Goal: Task Accomplishment & Management: Complete application form

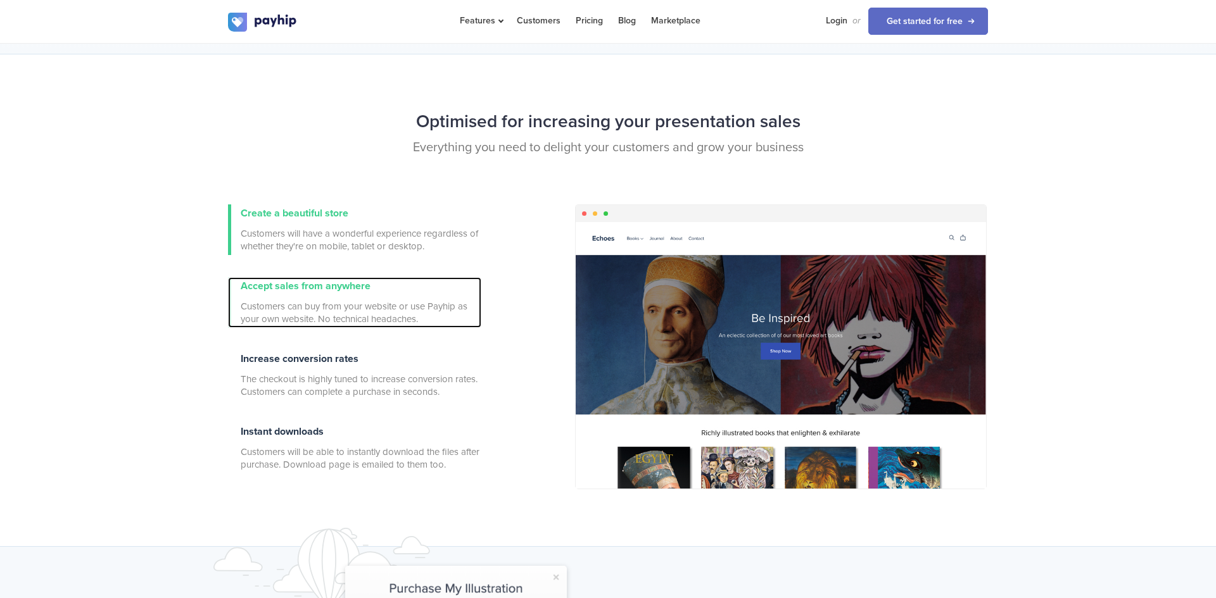
click at [359, 300] on span "Customers can buy from your website or use Payhip as your own website. No techn…" at bounding box center [361, 312] width 241 height 25
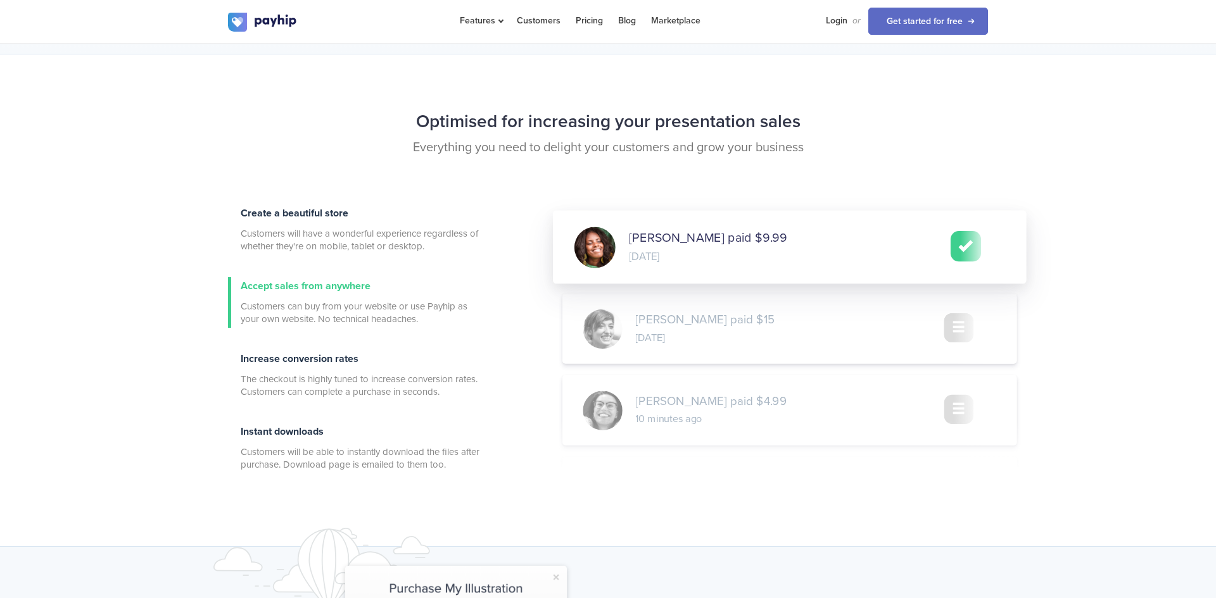
click at [376, 405] on div "Create a beautiful store Customers will have a wonderful experience regardless …" at bounding box center [354, 350] width 253 height 291
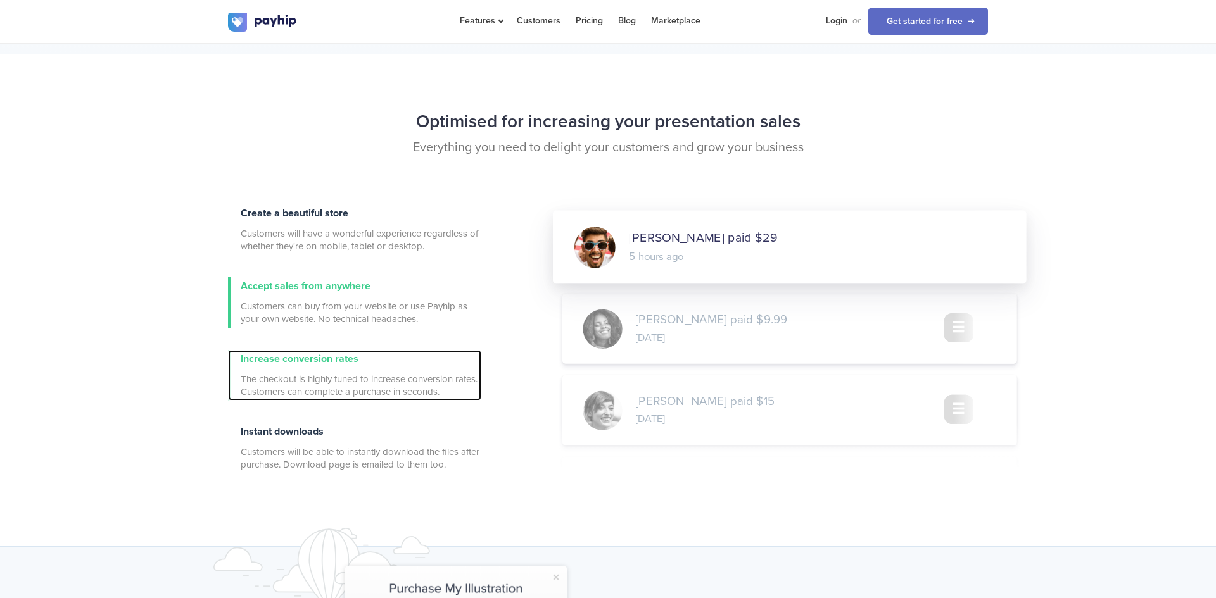
click at [381, 396] on span "The checkout is highly tuned to increase conversion rates. Customers can comple…" at bounding box center [361, 385] width 241 height 25
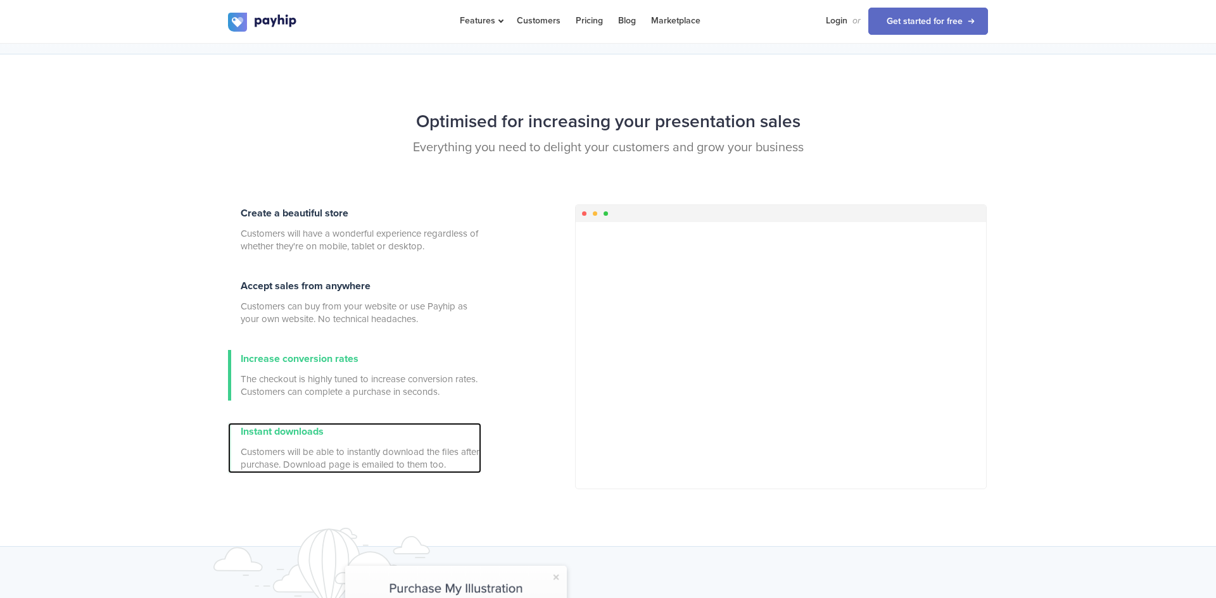
click at [376, 446] on span "Customers will be able to instantly download the files after purchase. Download…" at bounding box center [361, 458] width 241 height 25
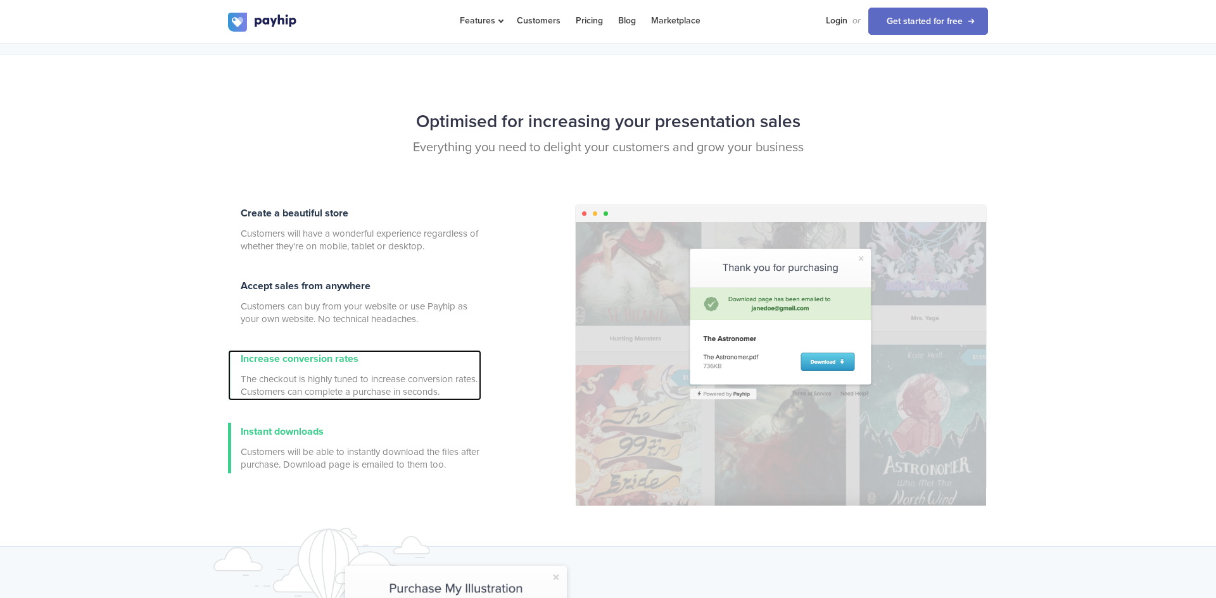
click at [414, 391] on span "The checkout is highly tuned to increase conversion rates. Customers can comple…" at bounding box center [361, 385] width 241 height 25
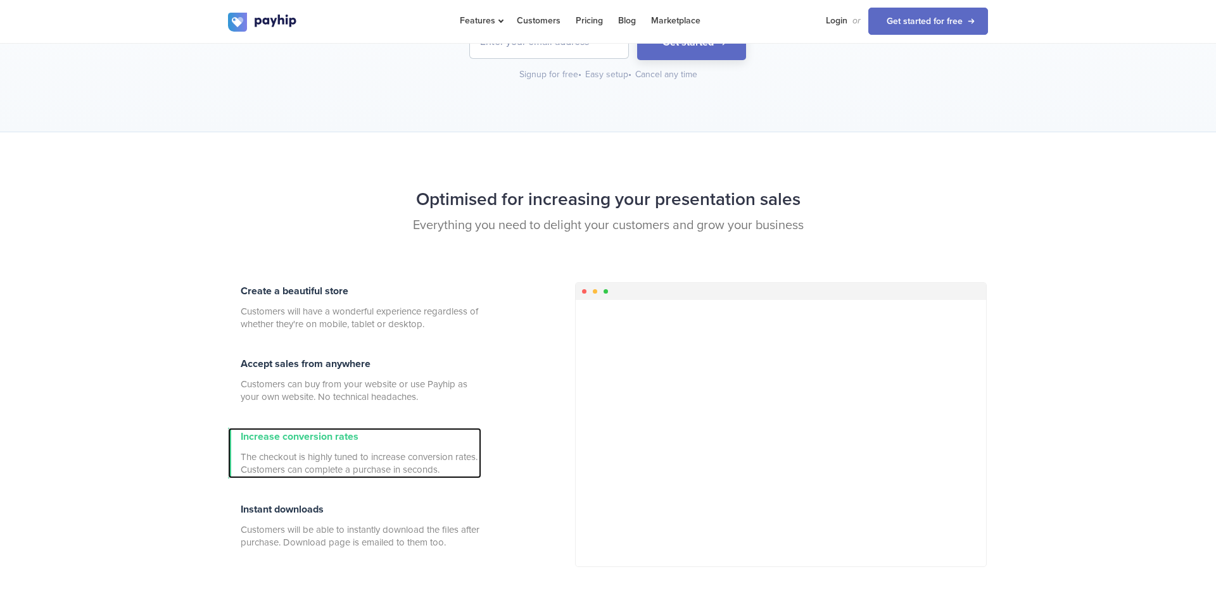
scroll to position [236, 0]
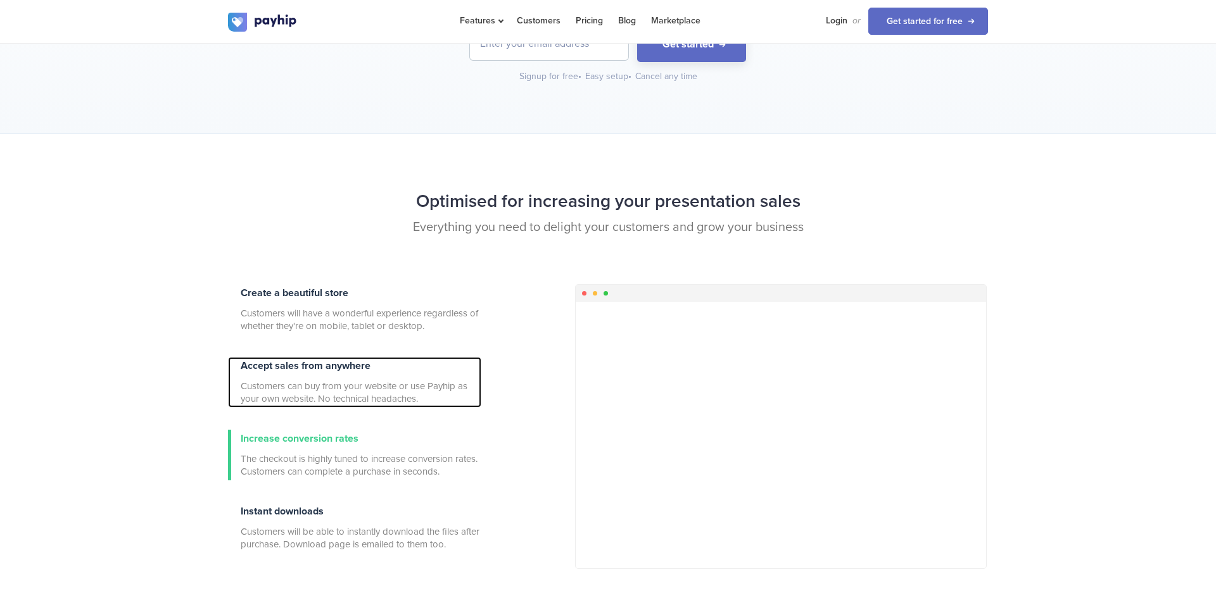
click at [414, 391] on span "Customers can buy from your website or use Payhip as your own website. No techn…" at bounding box center [361, 392] width 241 height 25
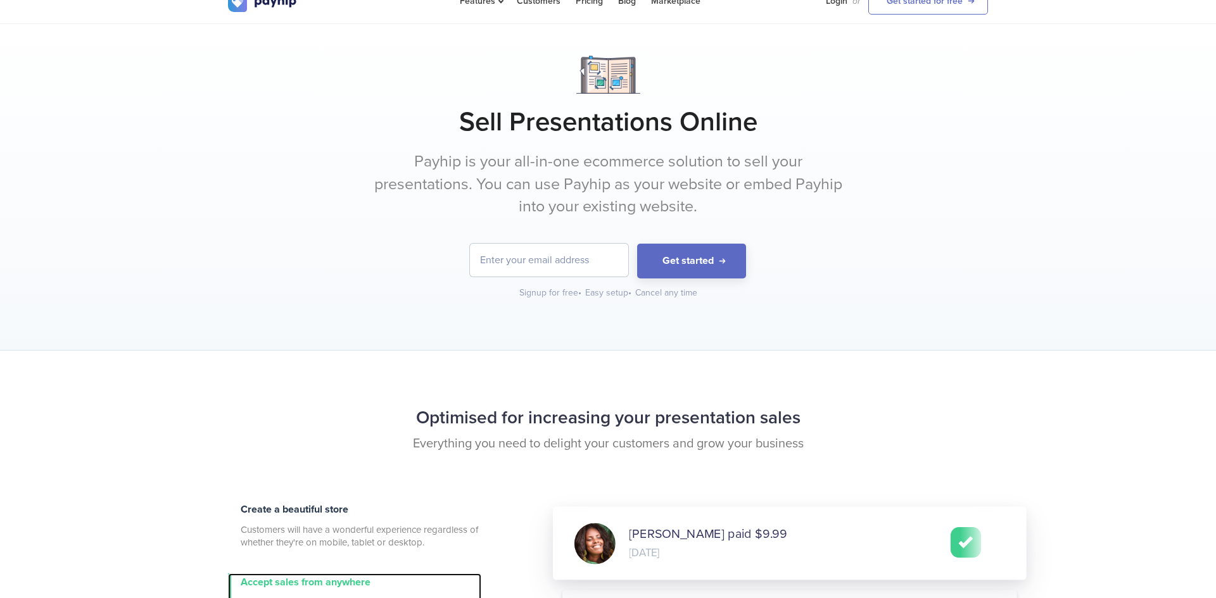
scroll to position [18, 0]
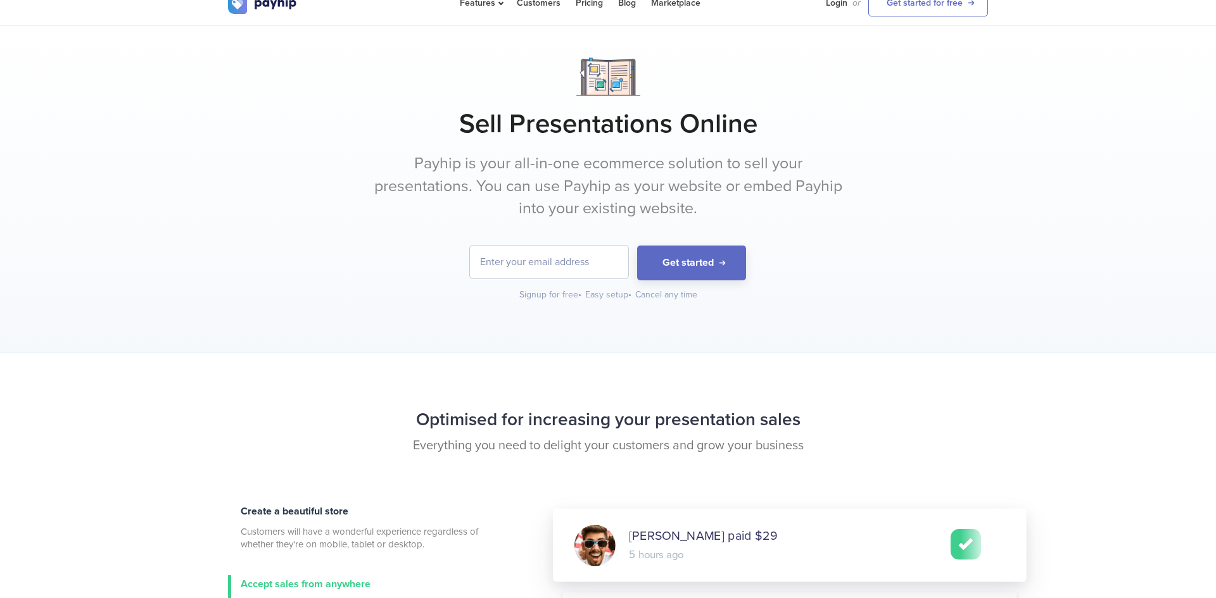
click at [551, 256] on input "email" at bounding box center [549, 262] width 158 height 33
type input "[EMAIL_ADDRESS][DOMAIN_NAME]"
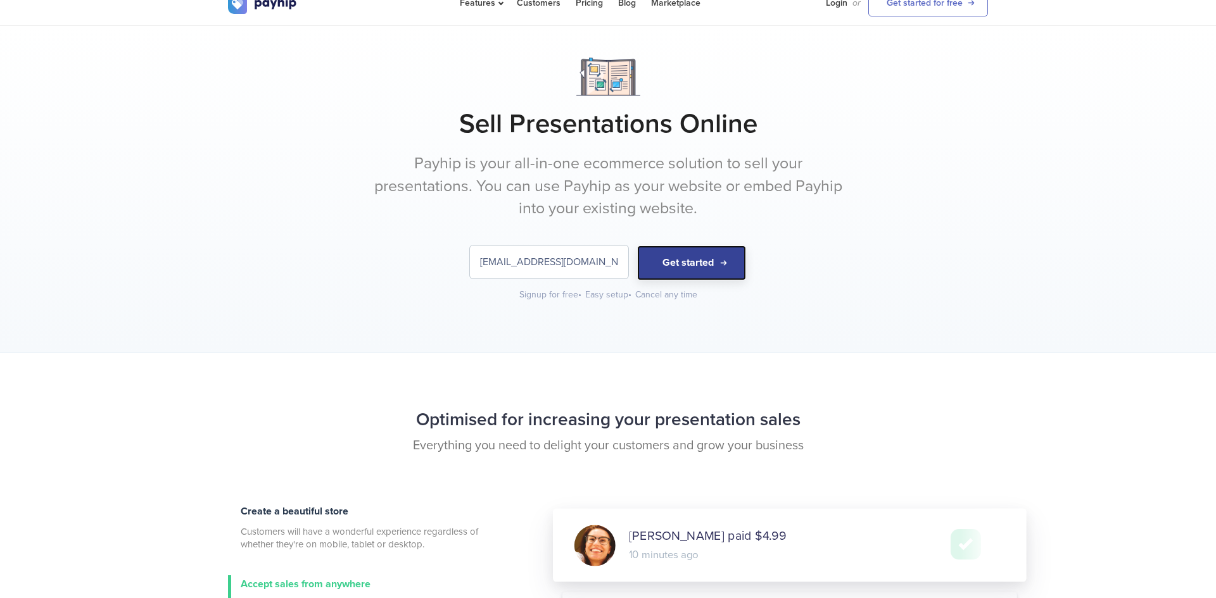
click at [667, 269] on button "Get started" at bounding box center [691, 263] width 109 height 35
